Goal: Task Accomplishment & Management: Manage account settings

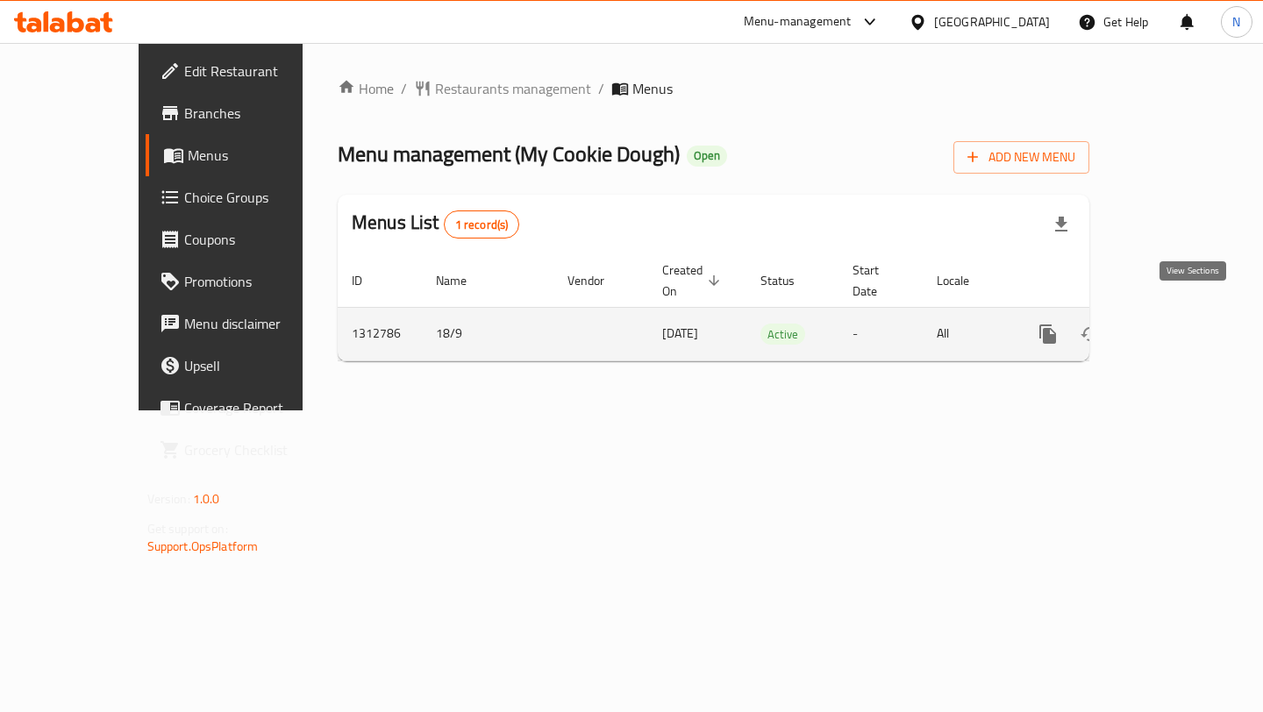
click at [1185, 324] on icon "enhanced table" at bounding box center [1174, 334] width 21 height 21
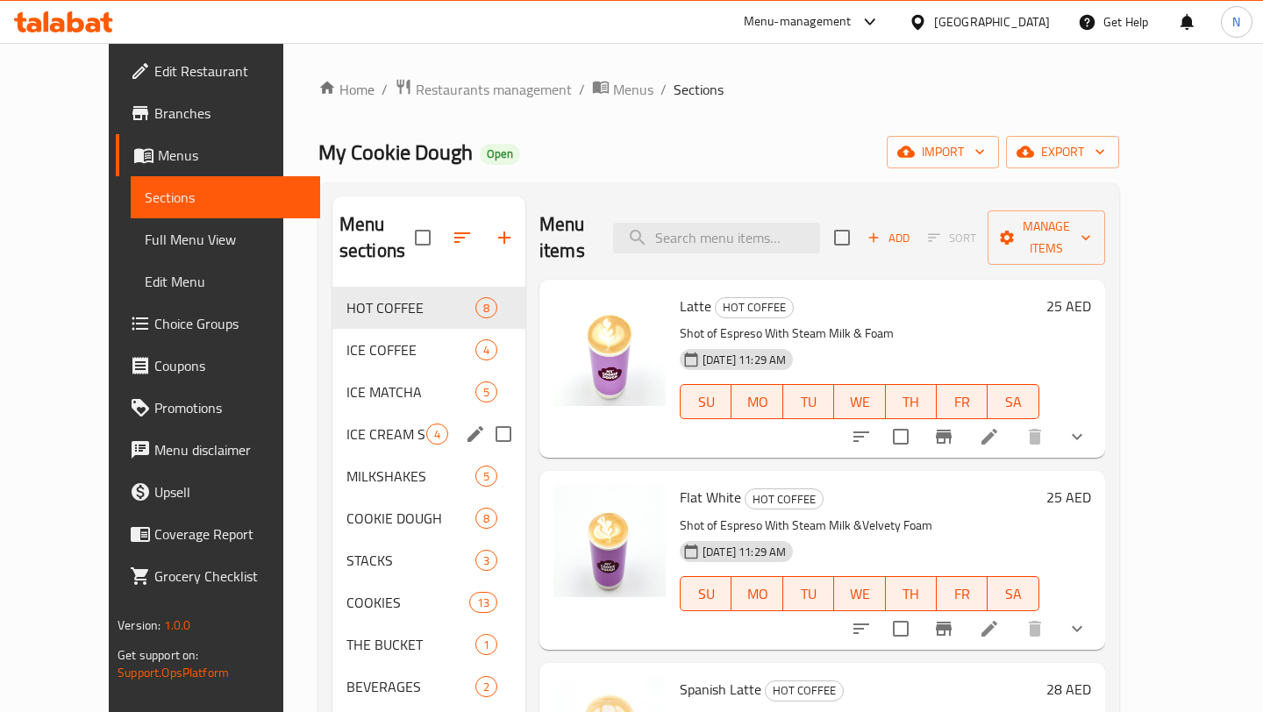
scroll to position [36, 0]
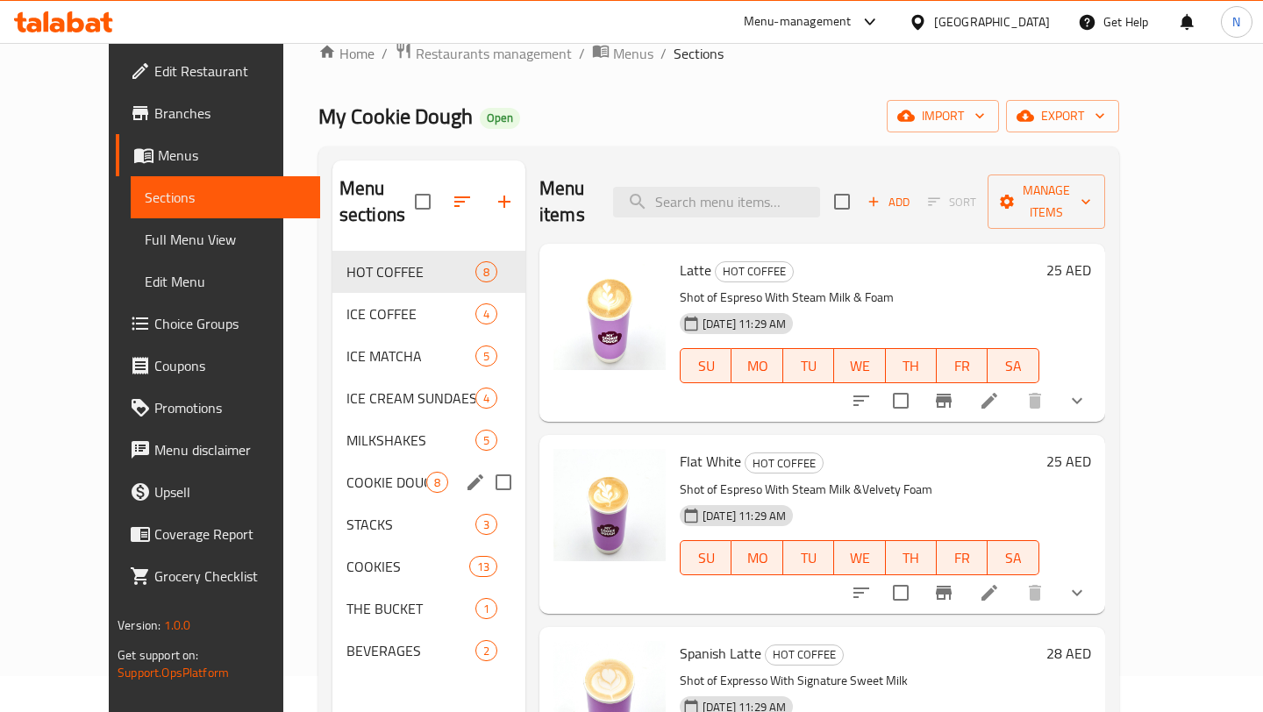
drag, startPoint x: 340, startPoint y: 373, endPoint x: 337, endPoint y: 432, distance: 58.8
click at [338, 433] on div "HOT COFFEE 8 ICE COFFEE 4 ICE MATCHA 5 ICE CREAM SUNDAES 4 MILKSHAKES 5 COOKIE …" at bounding box center [428, 461] width 193 height 421
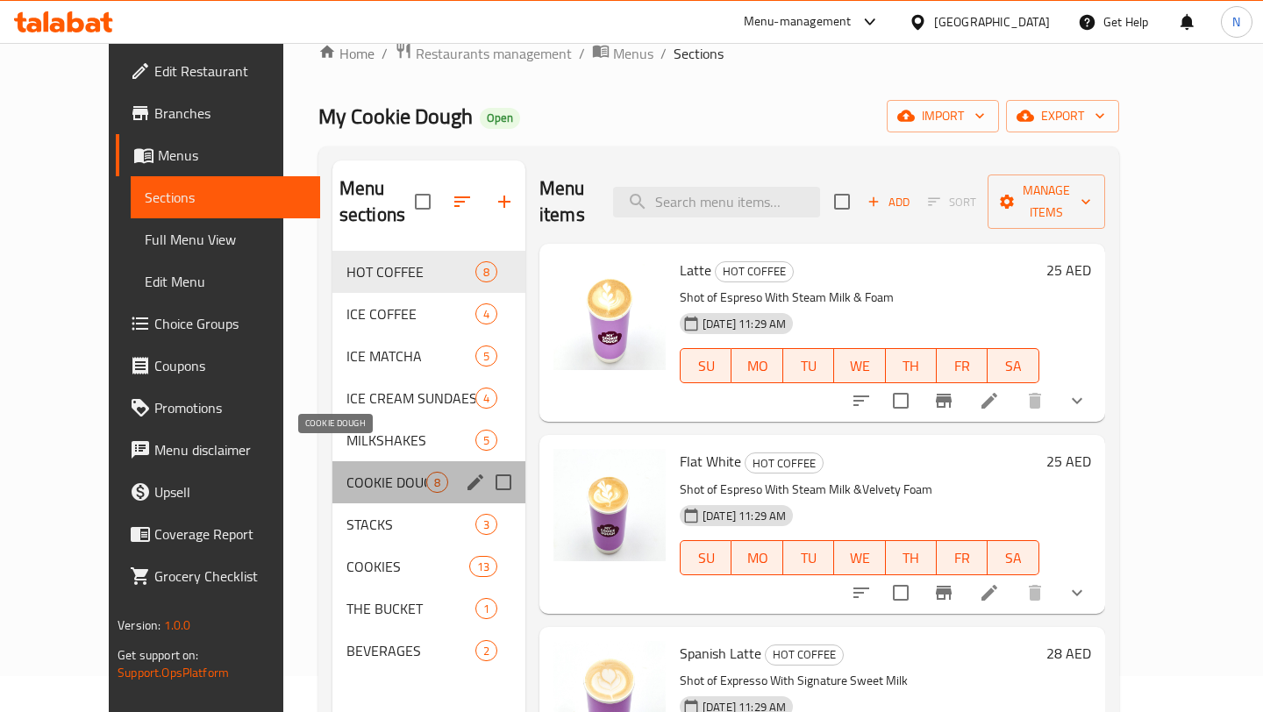
click at [360, 472] on span "COOKIE DOUGH" at bounding box center [387, 482] width 80 height 21
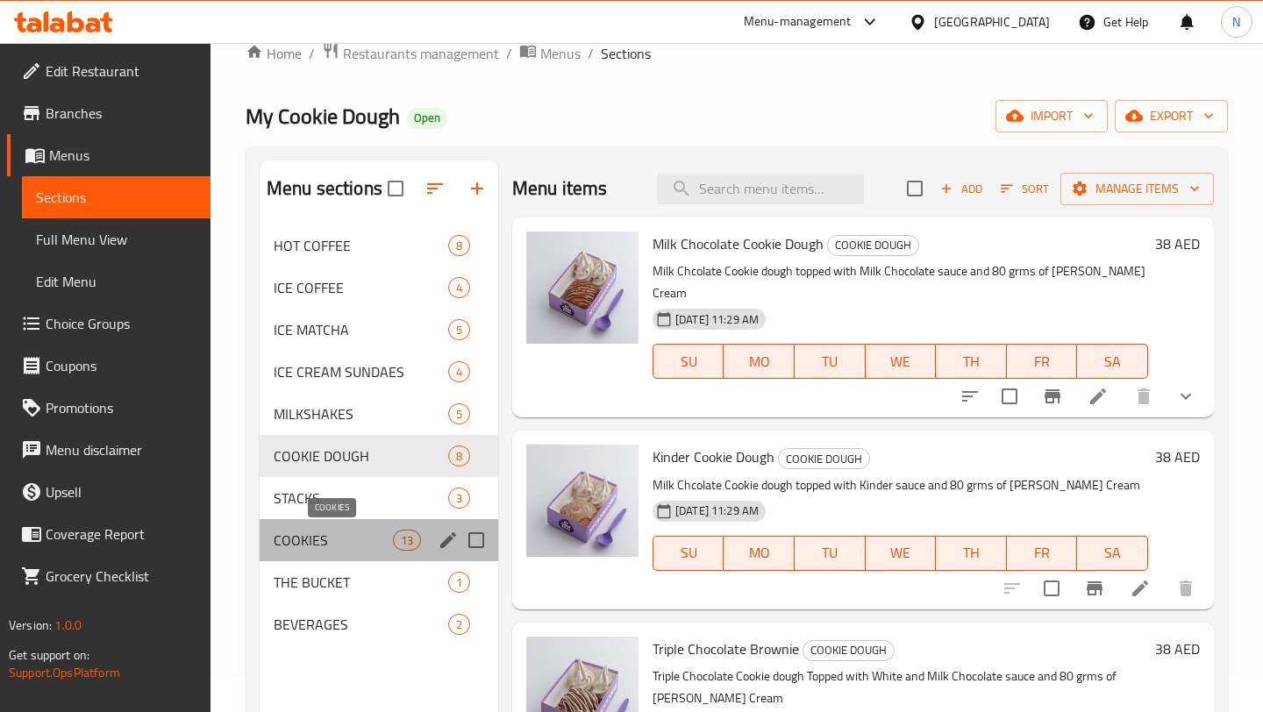
click at [352, 538] on span "COOKIES" at bounding box center [333, 540] width 119 height 21
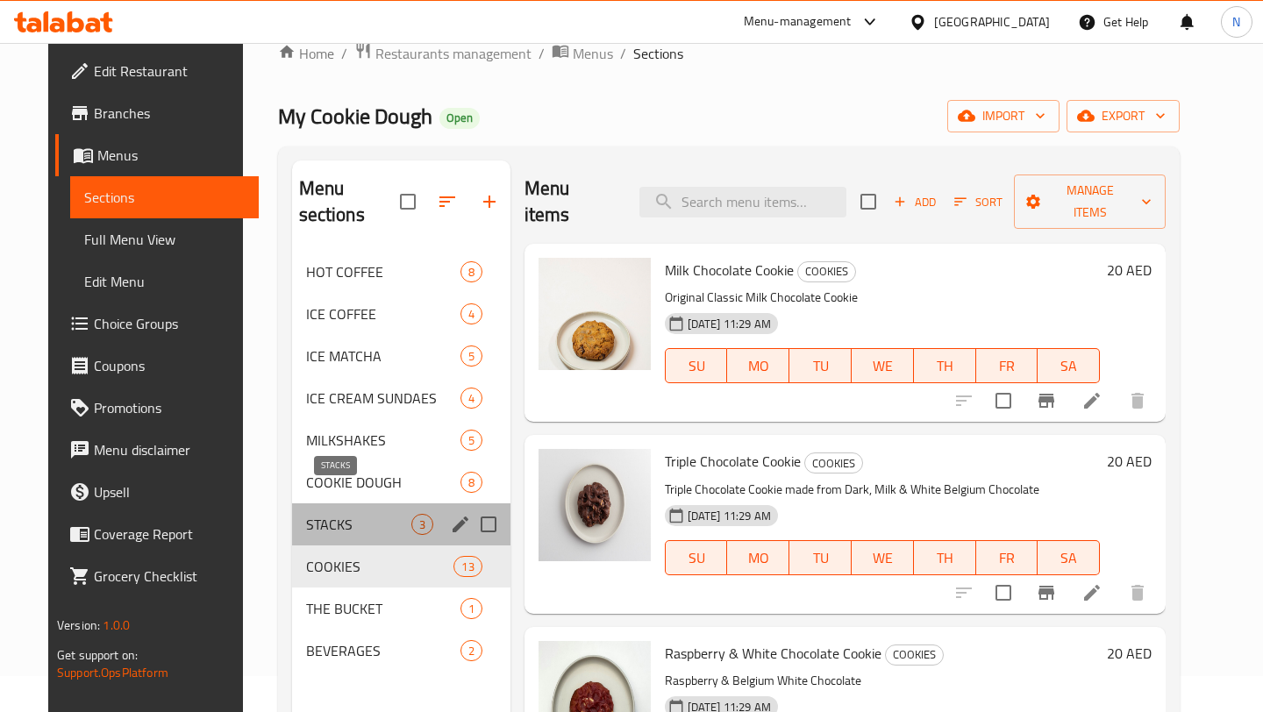
click at [351, 514] on span "STACKS" at bounding box center [358, 524] width 105 height 21
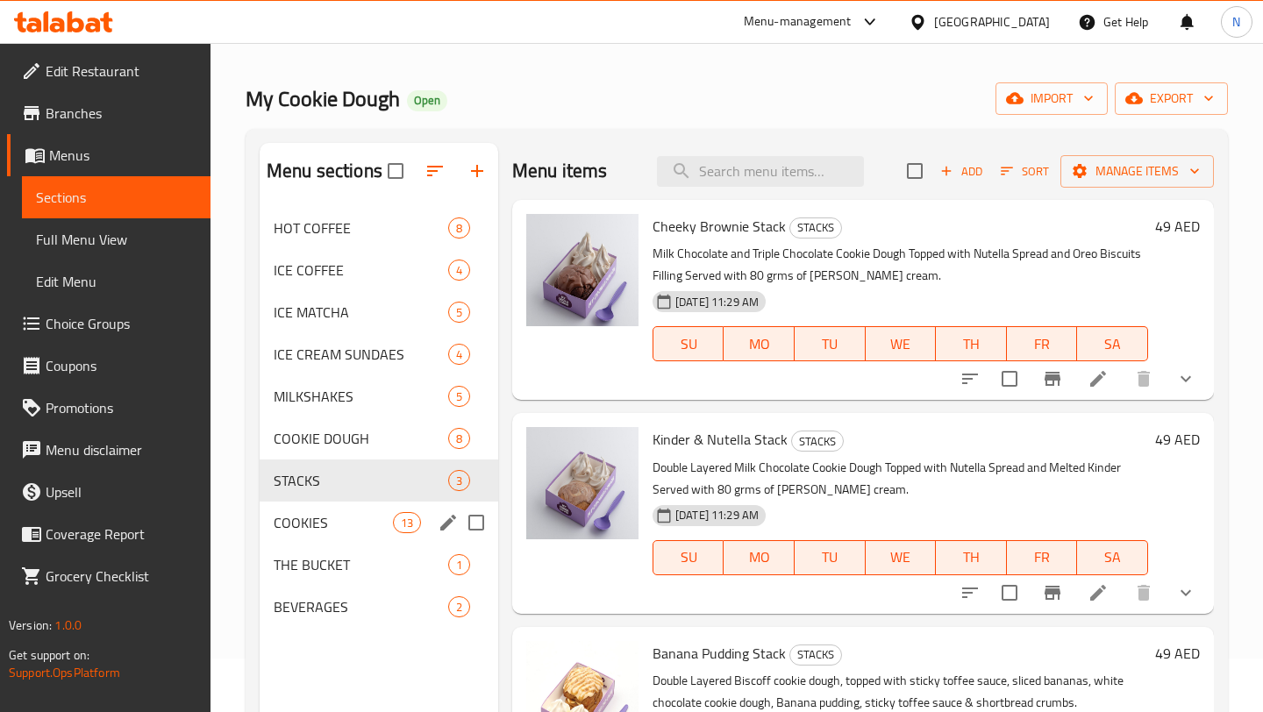
scroll to position [53, 0]
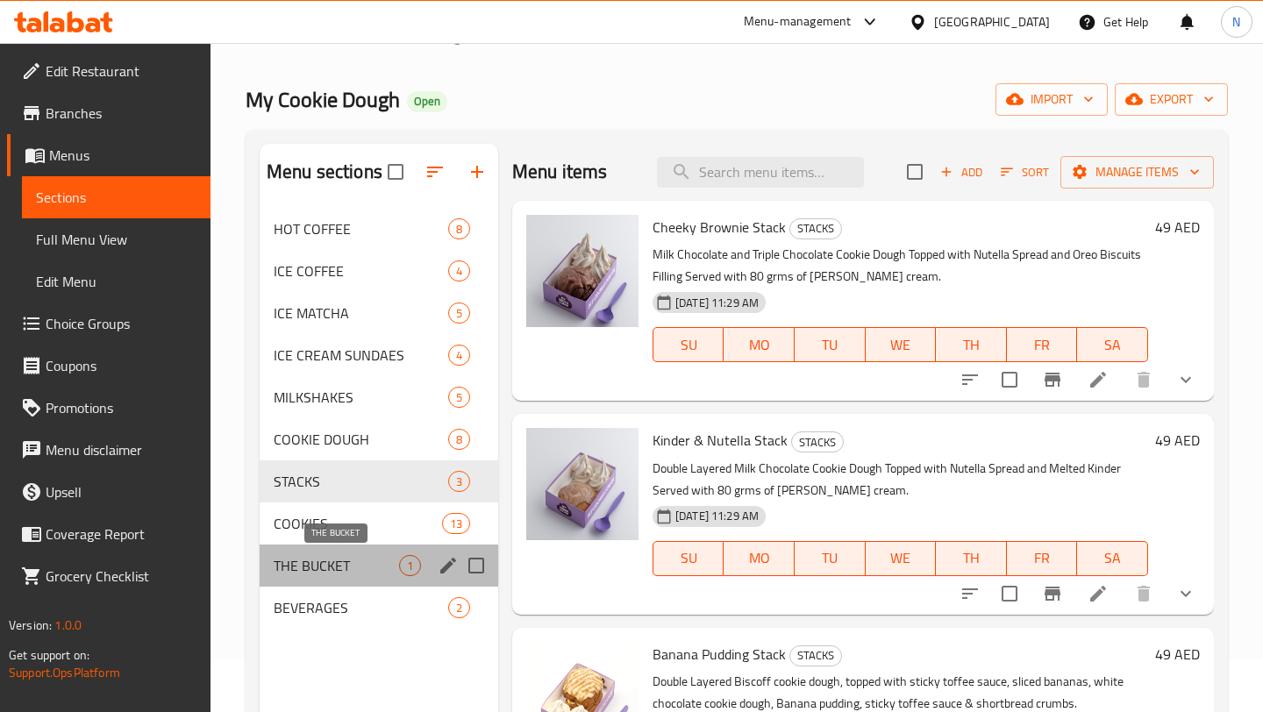
click at [365, 574] on span "THE BUCKET" at bounding box center [336, 565] width 125 height 21
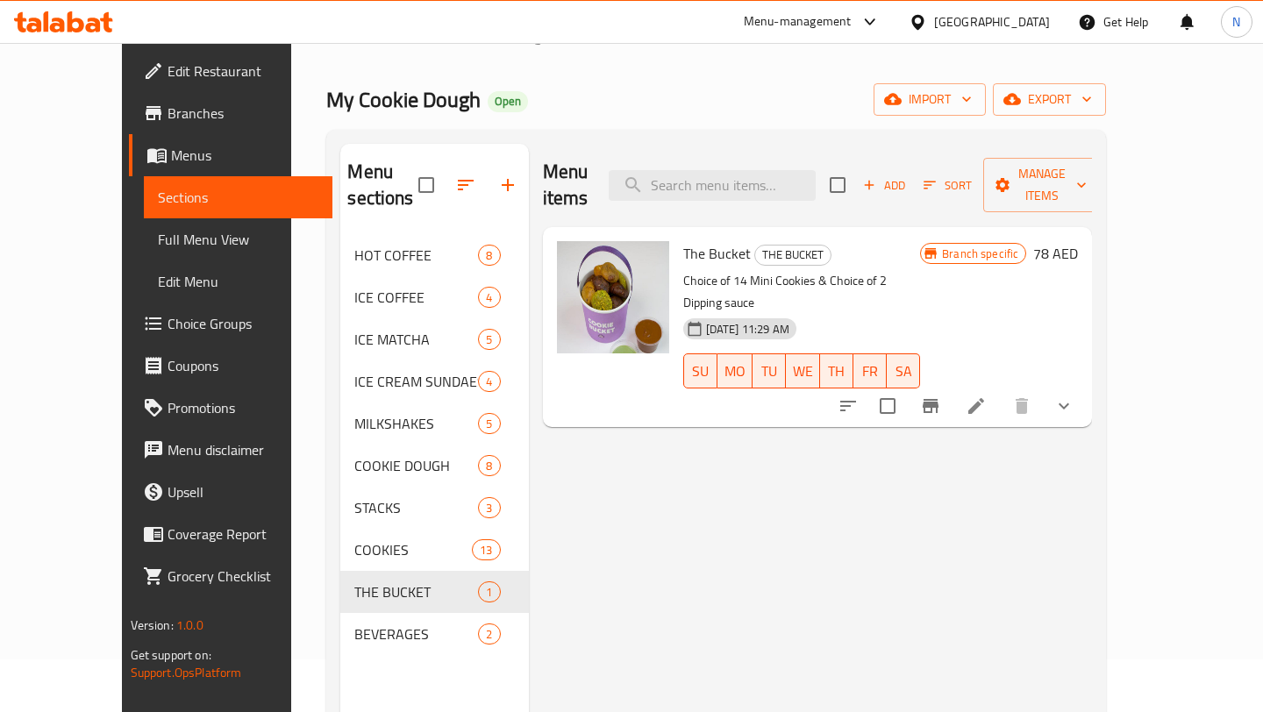
click at [455, 175] on icon "button" at bounding box center [465, 185] width 21 height 21
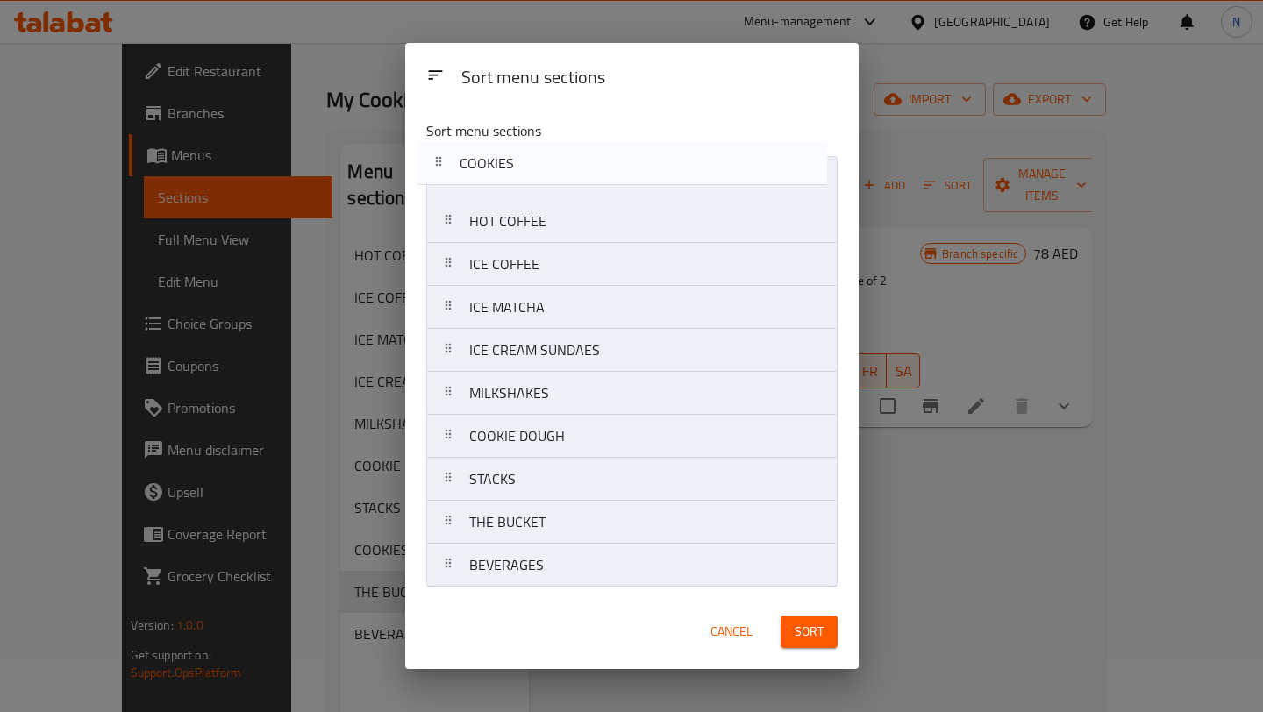
drag, startPoint x: 452, startPoint y: 485, endPoint x: 442, endPoint y: 175, distance: 310.7
click at [442, 175] on nav "HOT COFFEE ICE COFFEE ICE MATCHA ICE CREAM SUNDAES MILKSHAKES COOKIE DOUGH STAC…" at bounding box center [631, 372] width 411 height 432
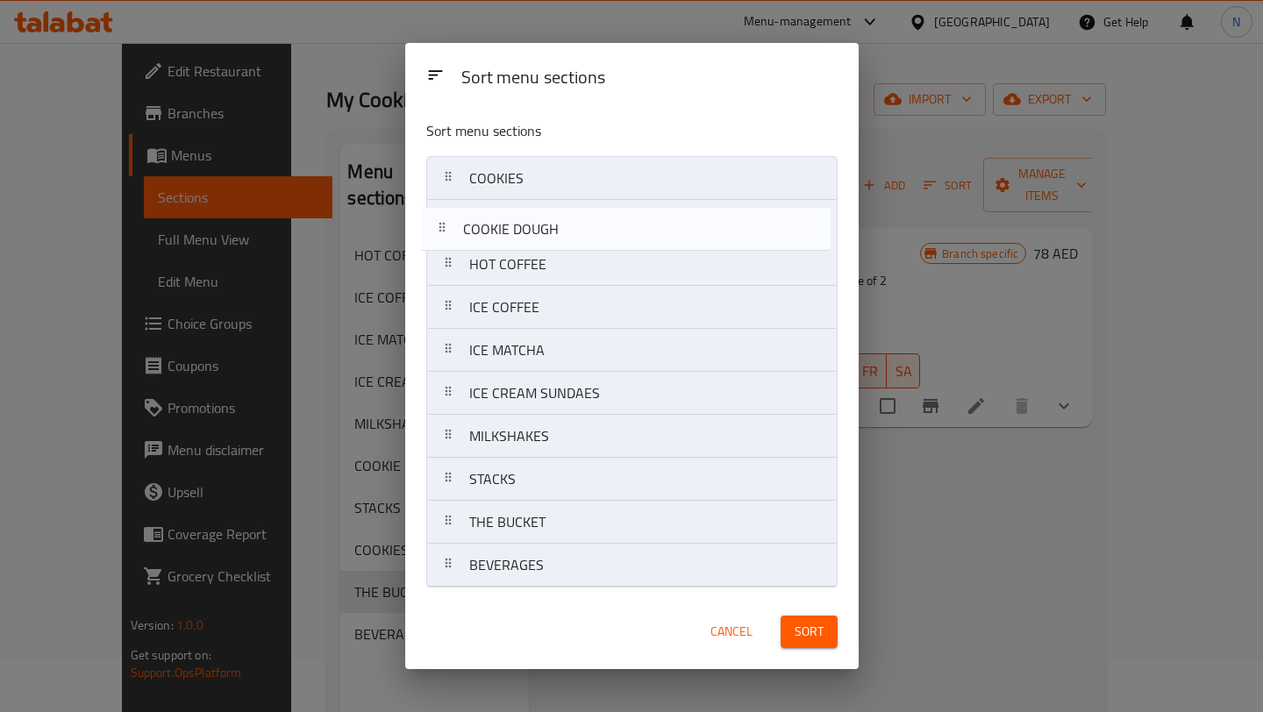
drag, startPoint x: 449, startPoint y: 444, endPoint x: 445, endPoint y: 234, distance: 209.7
click at [445, 232] on nav "COOKIES HOT COFFEE ICE COFFEE ICE MATCHA ICE CREAM SUNDAES MILKSHAKES COOKIE DO…" at bounding box center [631, 372] width 411 height 432
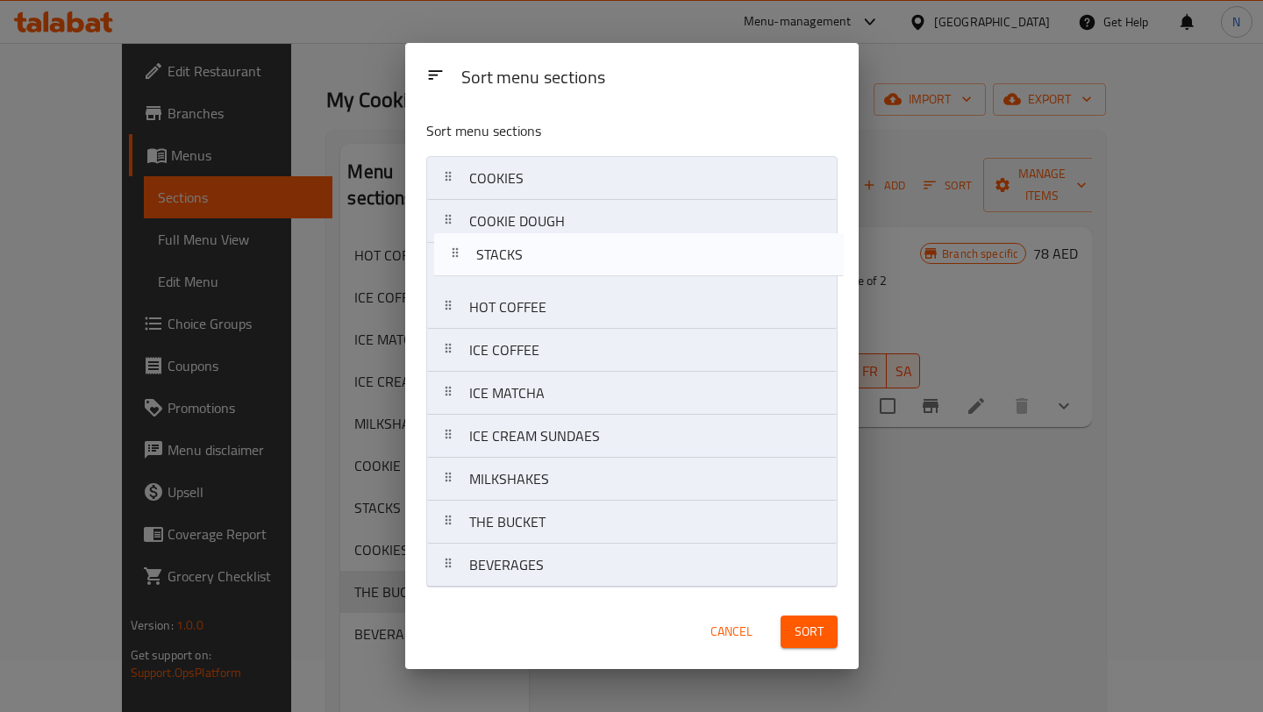
drag, startPoint x: 445, startPoint y: 485, endPoint x: 449, endPoint y: 253, distance: 232.5
click at [449, 252] on nav "COOKIES COOKIE DOUGH HOT COFFEE ICE COFFEE ICE MATCHA ICE CREAM SUNDAES MILKSHA…" at bounding box center [631, 372] width 411 height 432
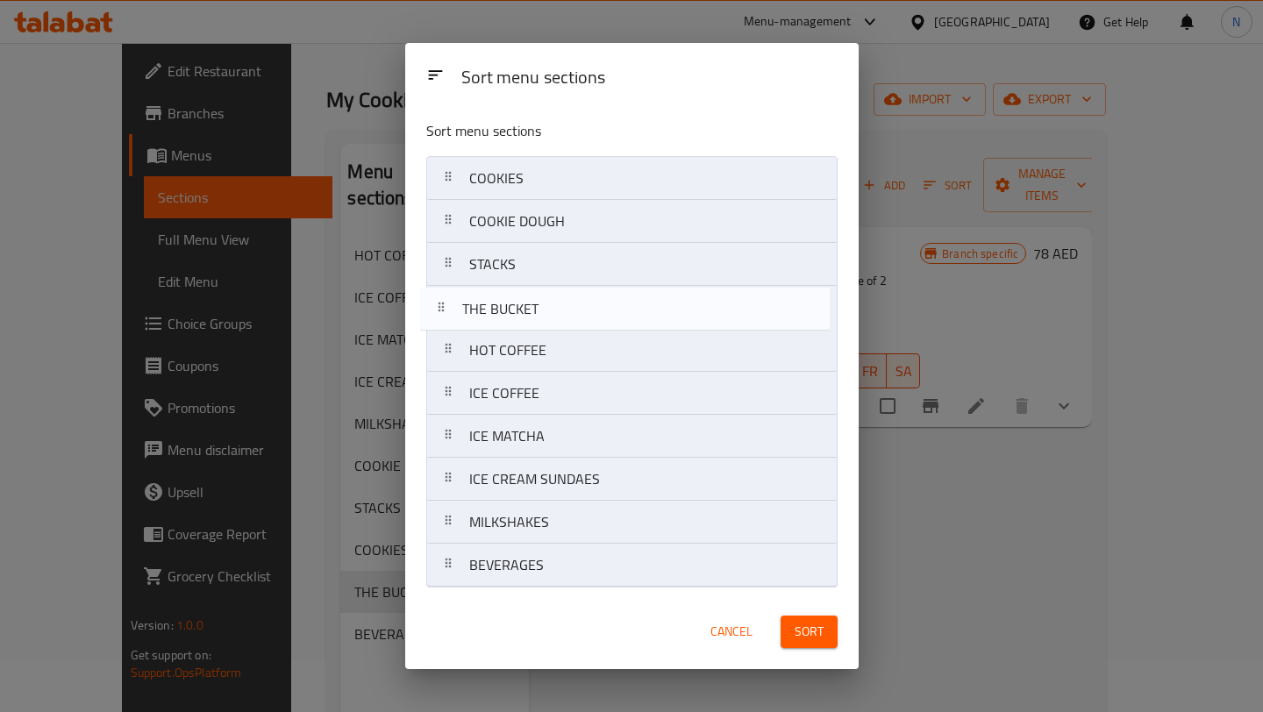
drag, startPoint x: 441, startPoint y: 524, endPoint x: 434, endPoint y: 306, distance: 217.7
click at [434, 306] on nav "COOKIES COOKIE DOUGH STACKS HOT COFFEE ICE COFFEE ICE MATCHA ICE CREAM SUNDAES …" at bounding box center [631, 372] width 411 height 432
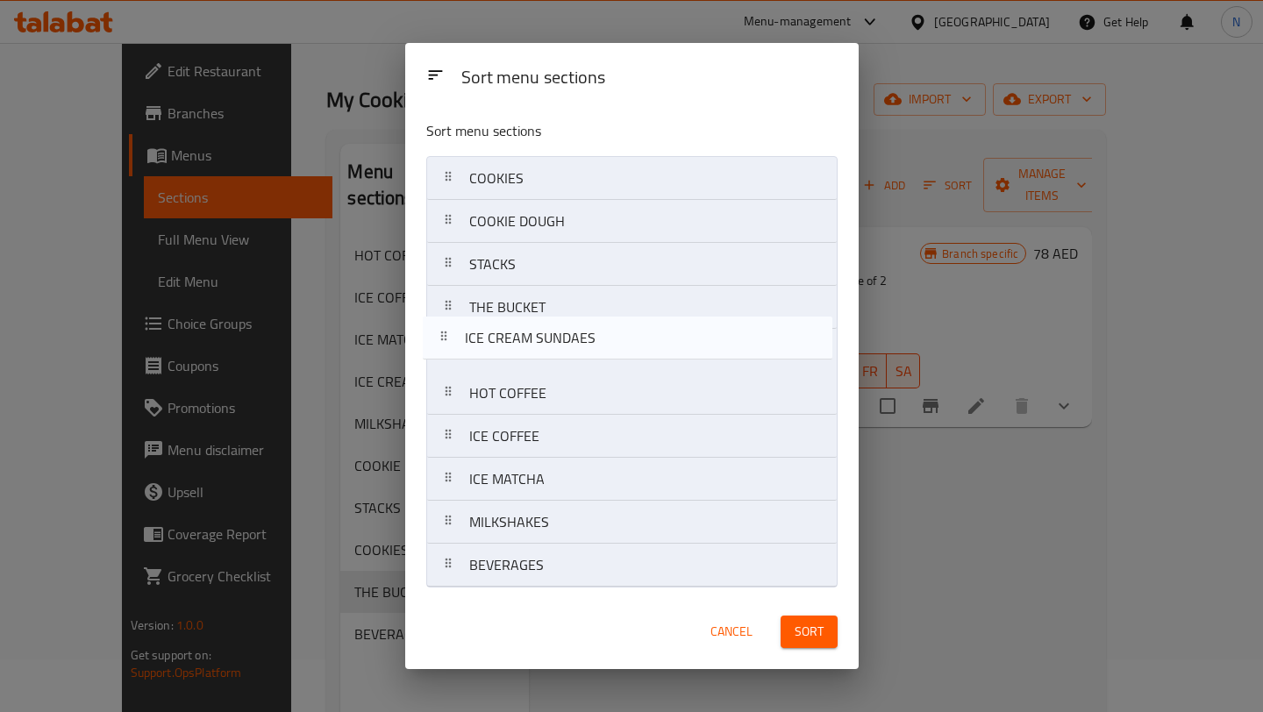
drag, startPoint x: 449, startPoint y: 487, endPoint x: 444, endPoint y: 342, distance: 144.8
click at [445, 342] on nav "COOKIES COOKIE DOUGH STACKS THE BUCKET HOT COFFEE ICE COFFEE ICE MATCHA ICE CRE…" at bounding box center [631, 372] width 411 height 432
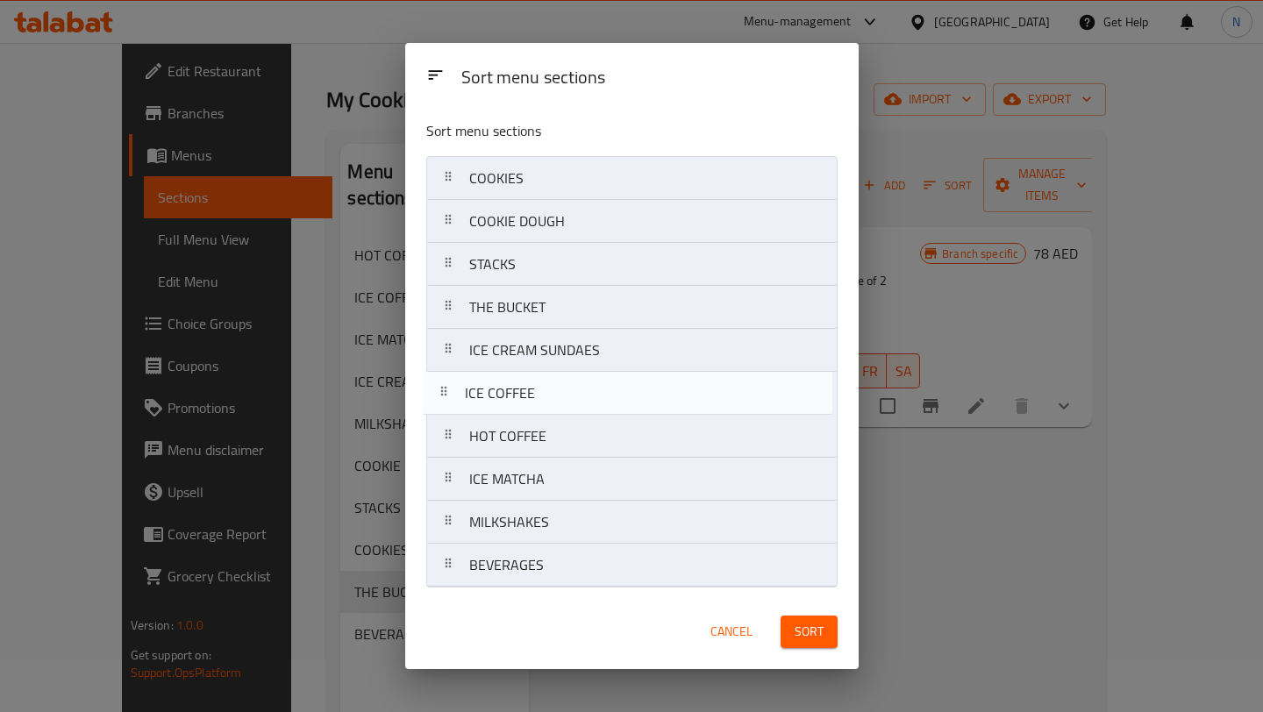
drag, startPoint x: 452, startPoint y: 447, endPoint x: 447, endPoint y: 393, distance: 53.8
click at [447, 393] on nav "COOKIES COOKIE DOUGH STACKS THE BUCKET ICE CREAM SUNDAES HOT COFFEE ICE COFFEE …" at bounding box center [631, 372] width 411 height 432
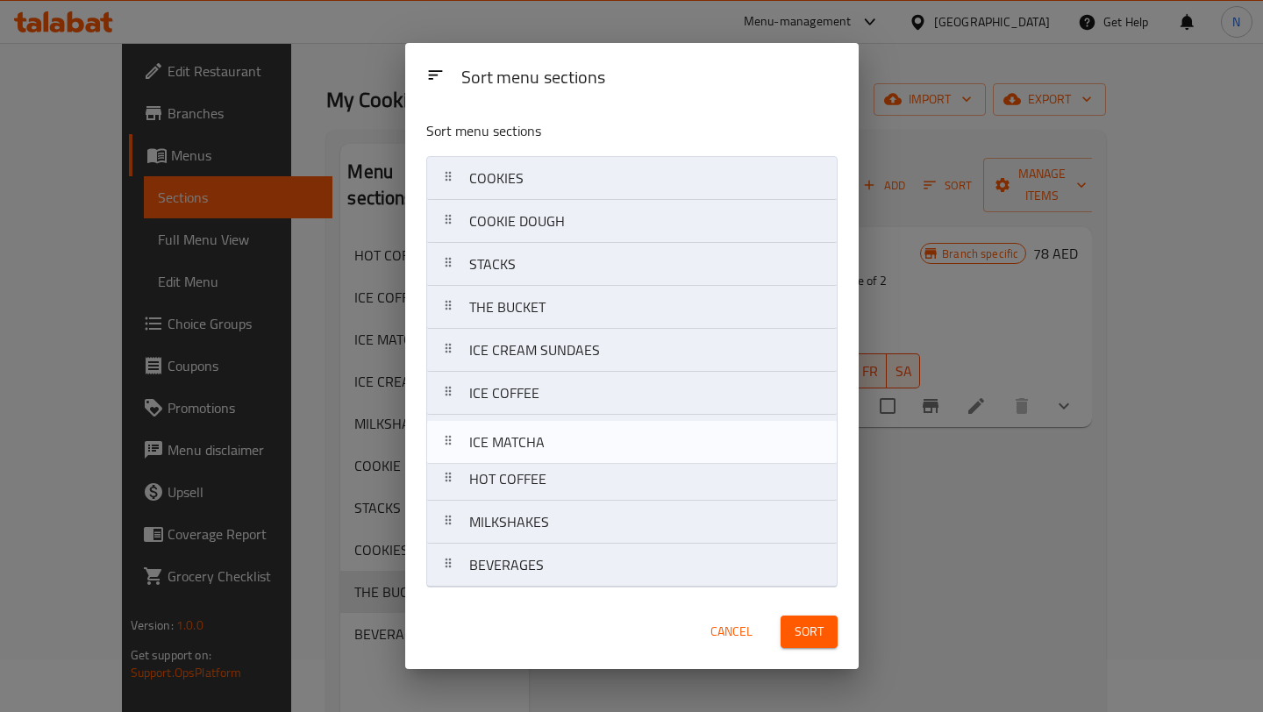
drag, startPoint x: 458, startPoint y: 488, endPoint x: 458, endPoint y: 430, distance: 57.9
click at [458, 430] on nav "COOKIES COOKIE DOUGH STACKS THE BUCKET ICE CREAM SUNDAES ICE COFFEE HOT COFFEE …" at bounding box center [631, 372] width 411 height 432
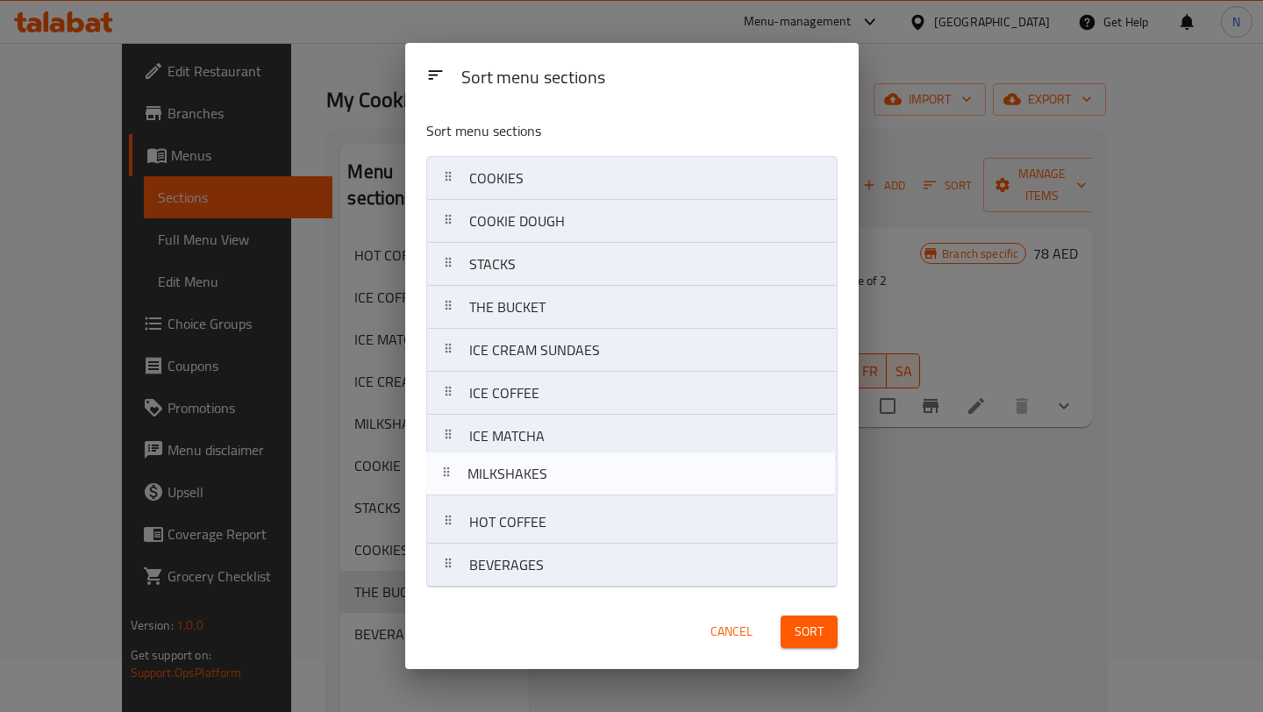
drag, startPoint x: 447, startPoint y: 533, endPoint x: 445, endPoint y: 480, distance: 53.6
click at [445, 480] on nav "COOKIES COOKIE DOUGH STACKS THE BUCKET ICE CREAM SUNDAES ICE COFFEE ICE MATCHA …" at bounding box center [631, 372] width 411 height 432
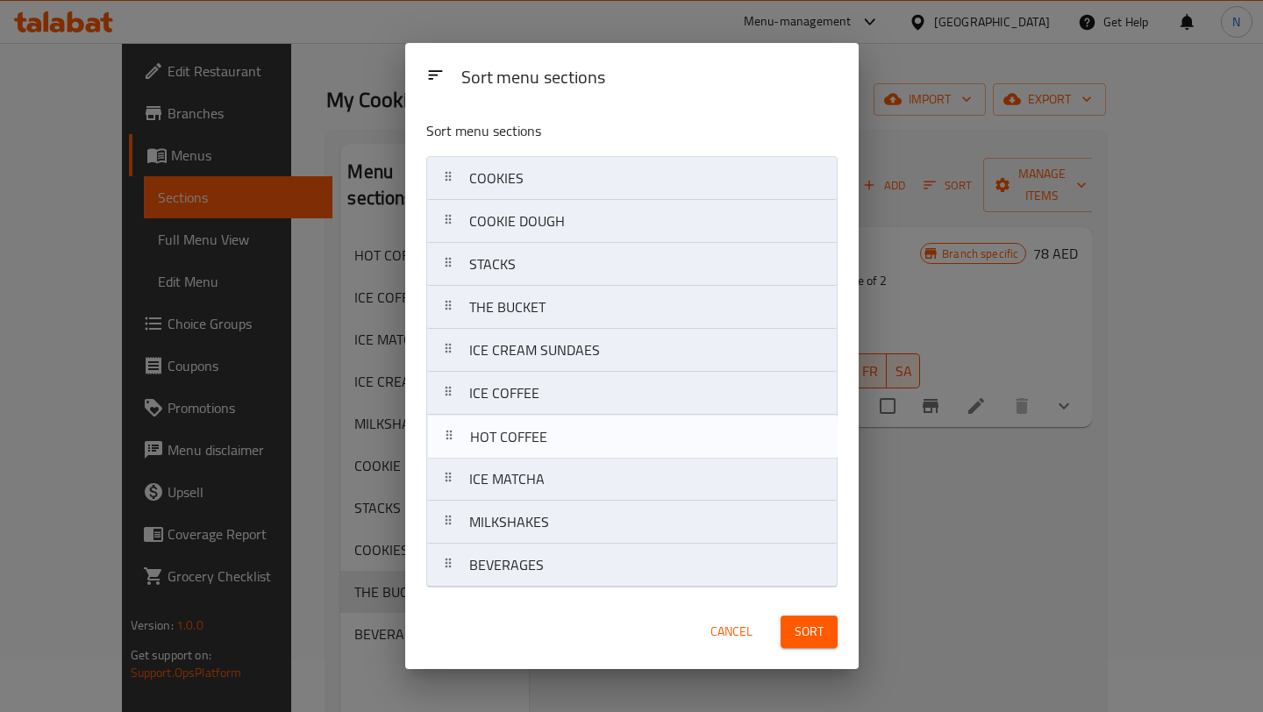
drag, startPoint x: 441, startPoint y: 533, endPoint x: 441, endPoint y: 442, distance: 90.4
click at [441, 442] on nav "COOKIES COOKIE DOUGH STACKS THE BUCKET ICE CREAM SUNDAES ICE COFFEE ICE MATCHA …" at bounding box center [631, 372] width 411 height 432
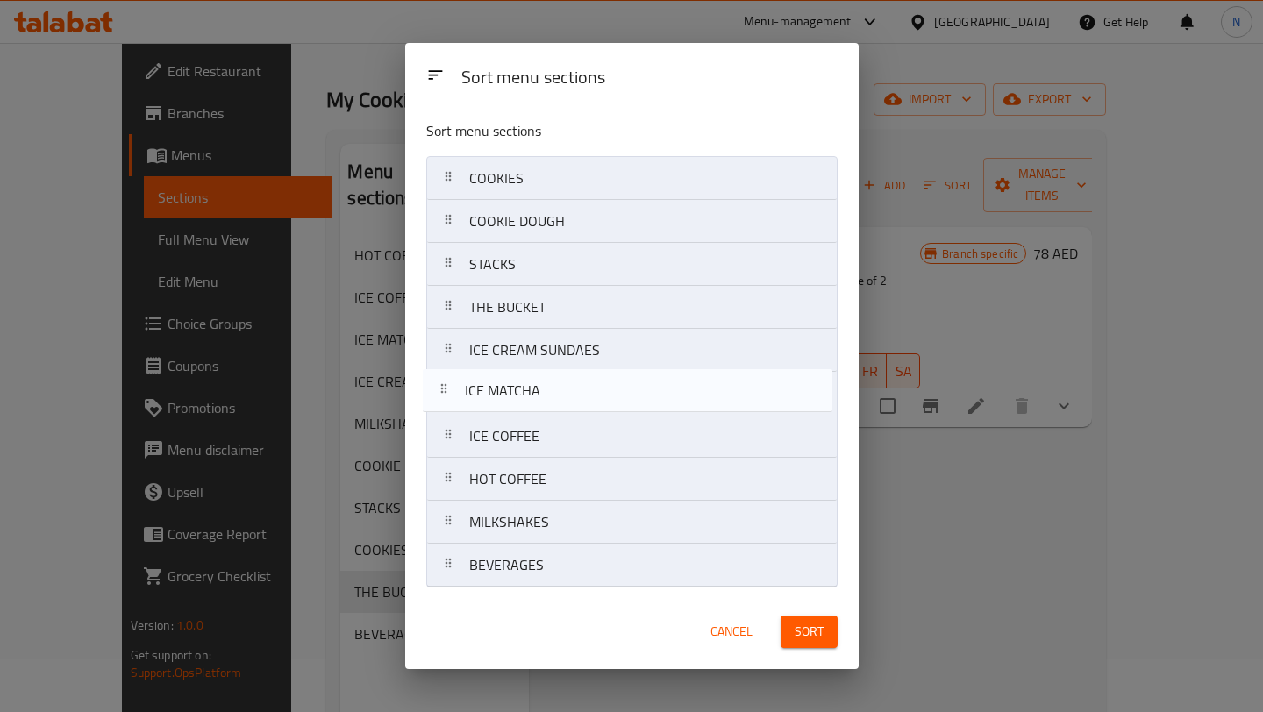
drag, startPoint x: 454, startPoint y: 486, endPoint x: 448, endPoint y: 390, distance: 95.8
click at [448, 390] on nav "COOKIES COOKIE DOUGH STACKS THE BUCKET ICE CREAM SUNDAES ICE COFFEE HOT COFFEE …" at bounding box center [631, 372] width 411 height 432
drag, startPoint x: 444, startPoint y: 533, endPoint x: 439, endPoint y: 395, distance: 138.7
click at [439, 395] on nav "COOKIES COOKIE DOUGH STACKS THE BUCKET ICE CREAM SUNDAES ICE MATCHA ICE COFFEE …" at bounding box center [631, 372] width 411 height 432
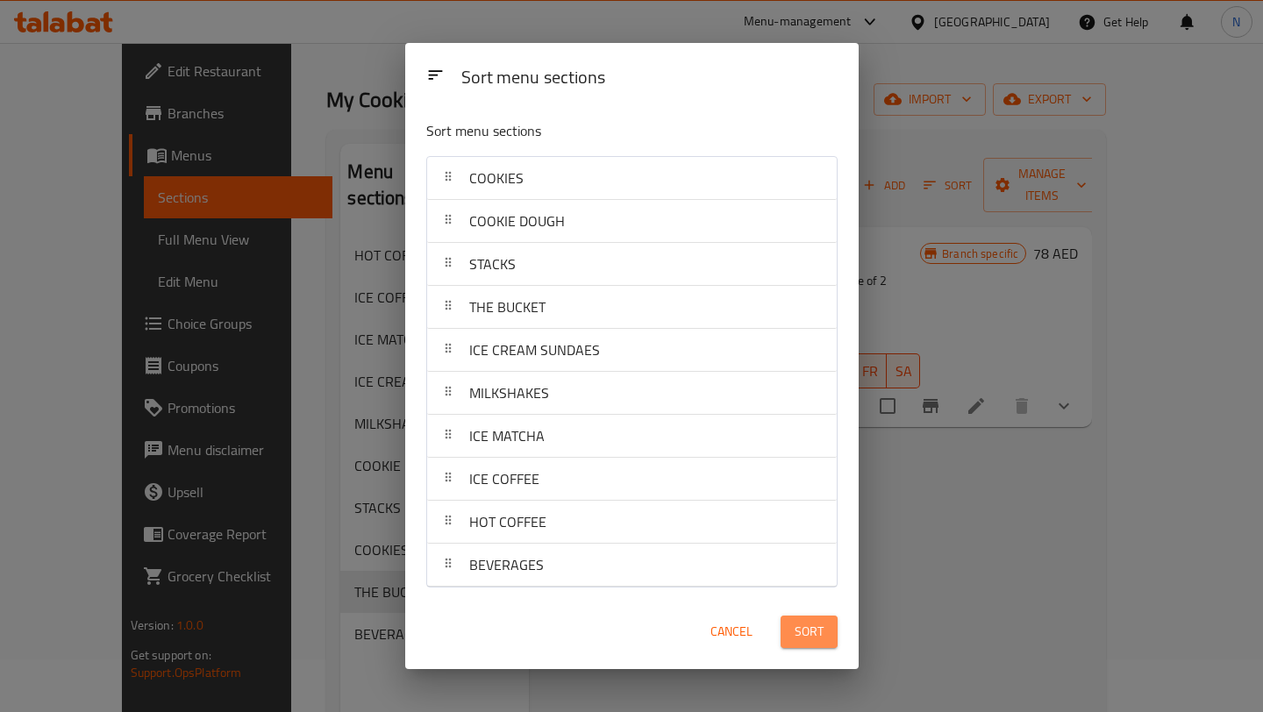
click at [826, 634] on button "Sort" at bounding box center [809, 632] width 57 height 32
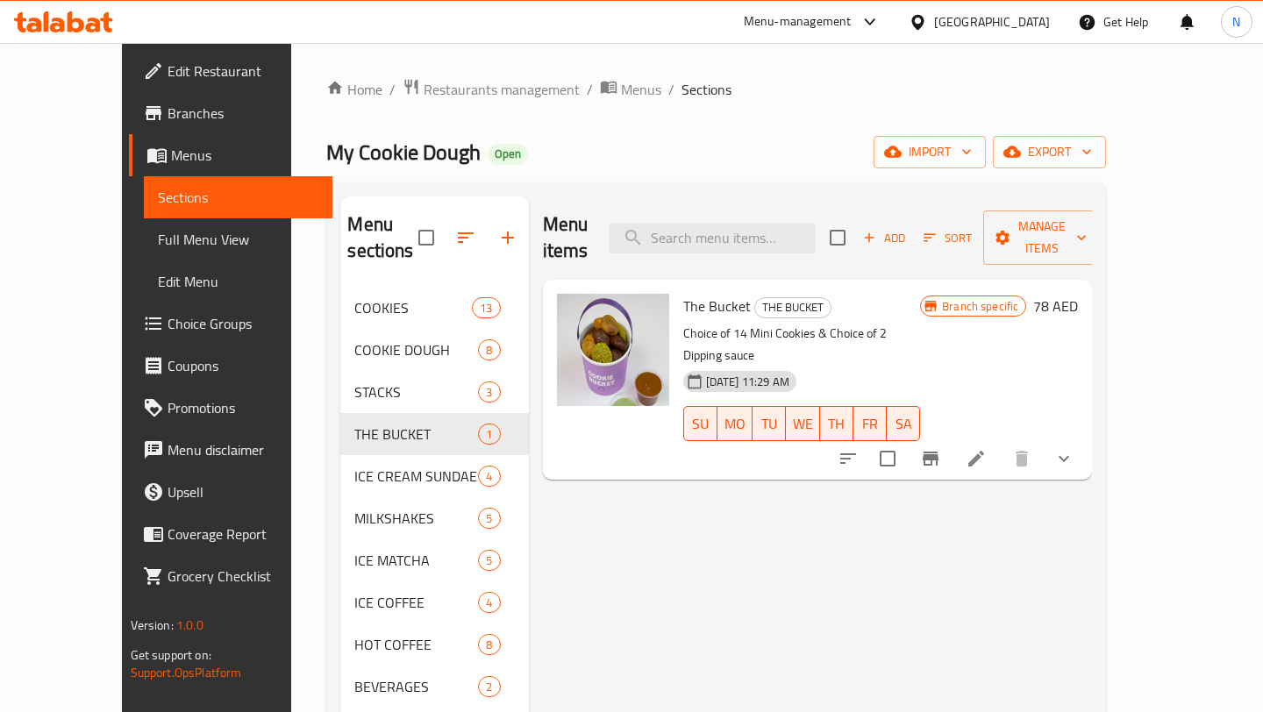
click at [618, 557] on div "Menu items Add Sort Manage items The Bucket THE BUCKET Choice of 14 Mini Cookie…" at bounding box center [811, 553] width 564 height 712
